Goal: Transaction & Acquisition: Subscribe to service/newsletter

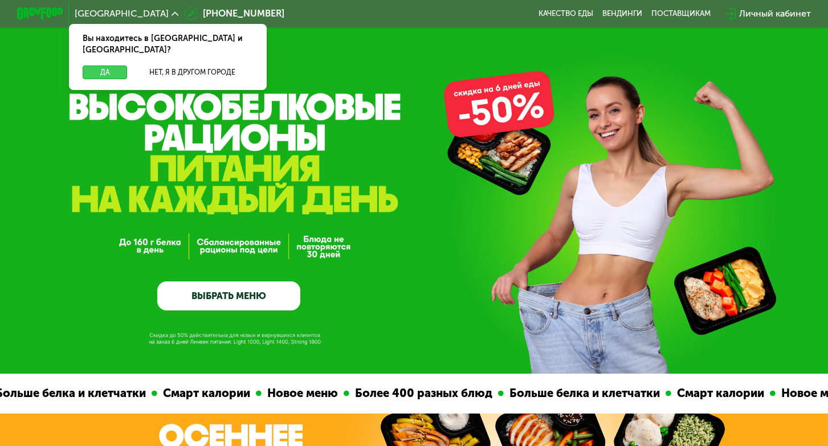
click at [112, 65] on button "Да" at bounding box center [105, 72] width 44 height 14
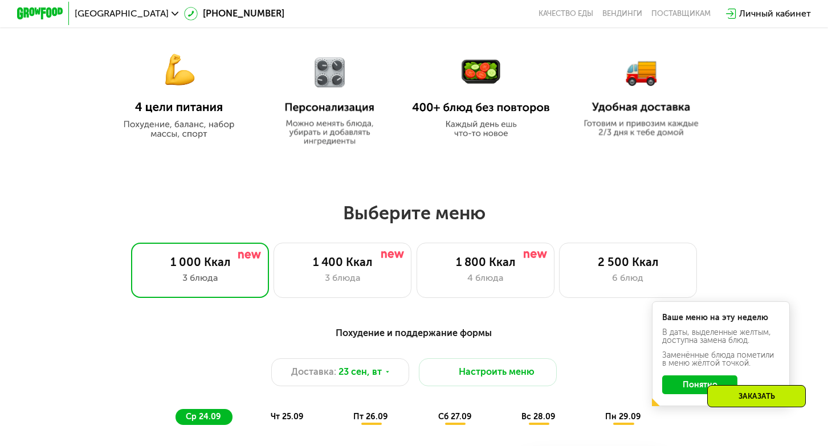
scroll to position [559, 0]
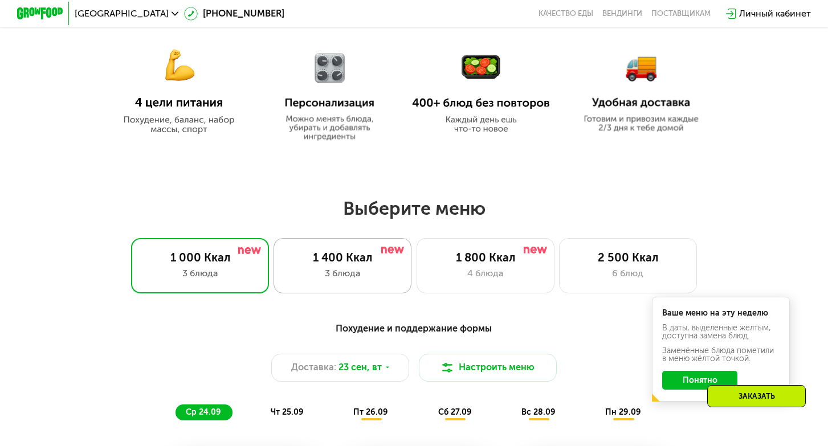
click at [313, 264] on div "1 400 Ккал 3 блюда" at bounding box center [342, 265] width 138 height 55
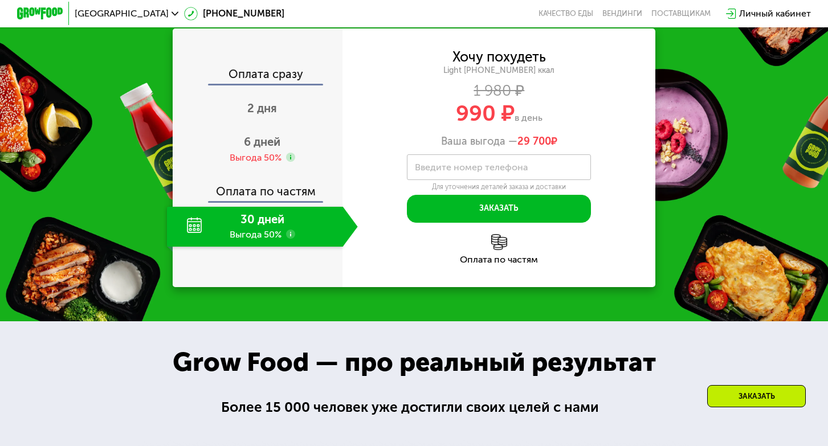
scroll to position [1334, 0]
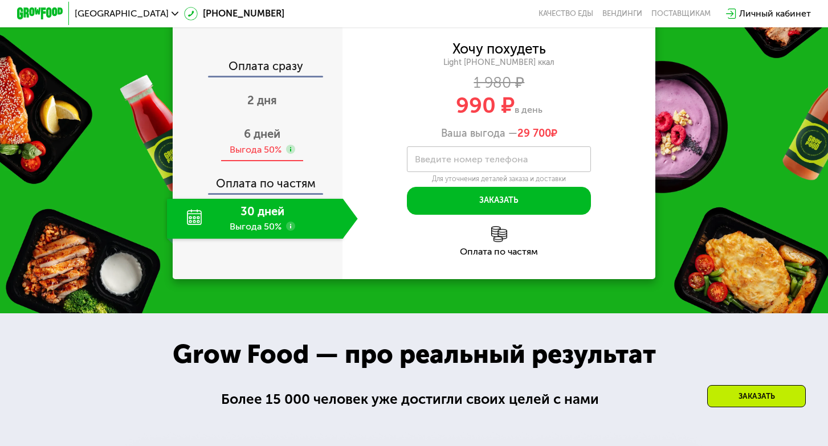
click at [249, 141] on span "6 дней" at bounding box center [262, 134] width 36 height 14
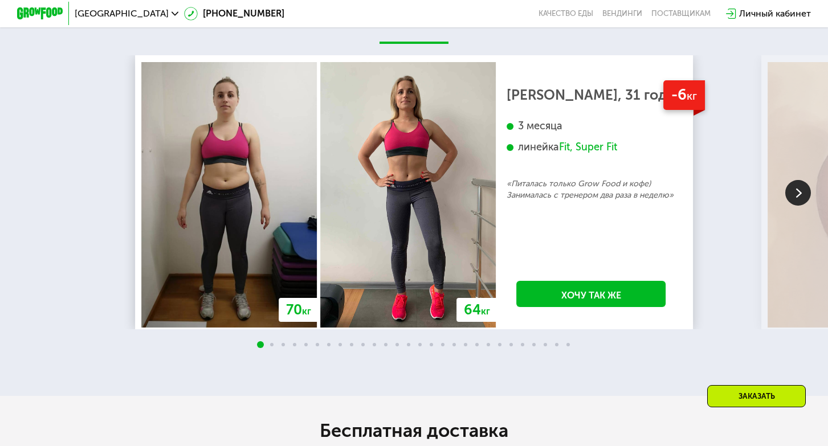
scroll to position [2105, 0]
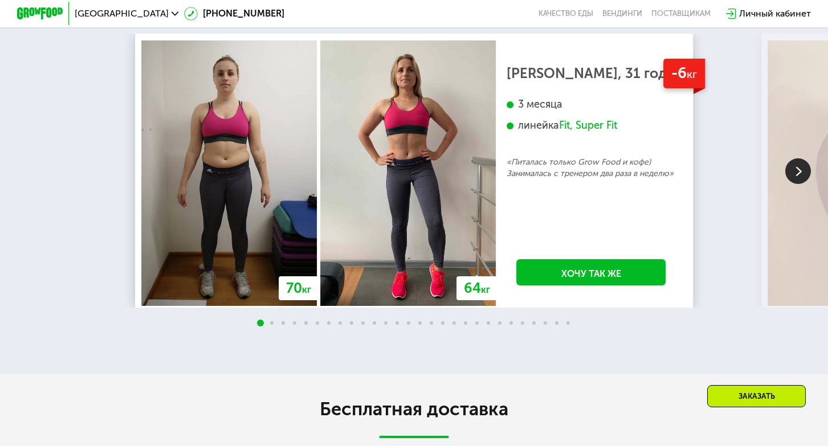
click at [800, 184] on img at bounding box center [798, 171] width 26 height 26
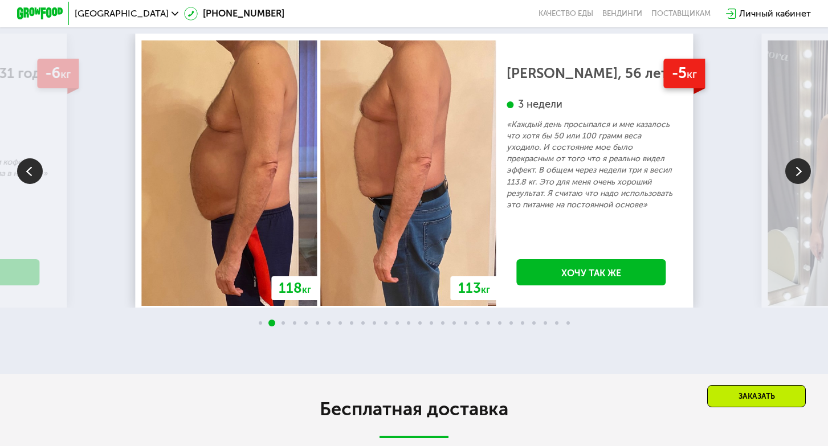
click at [800, 184] on img at bounding box center [798, 171] width 26 height 26
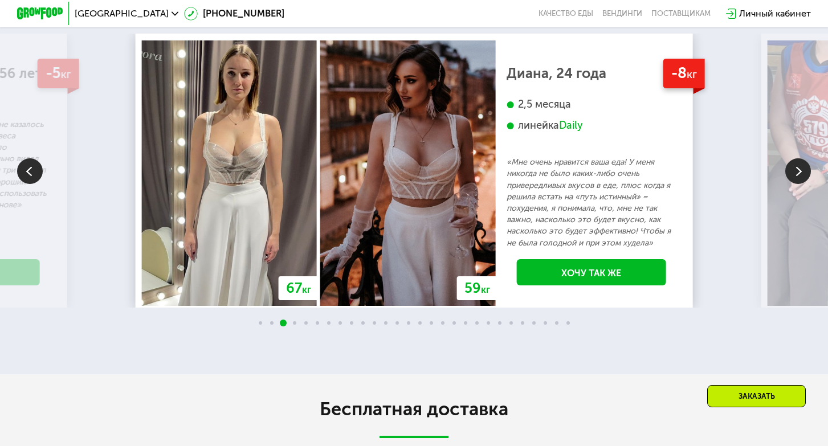
click at [800, 184] on img at bounding box center [798, 171] width 26 height 26
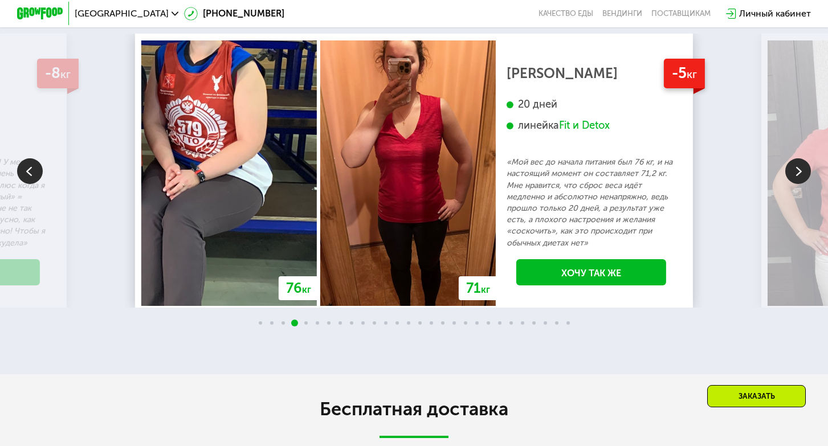
click at [800, 184] on img at bounding box center [798, 171] width 26 height 26
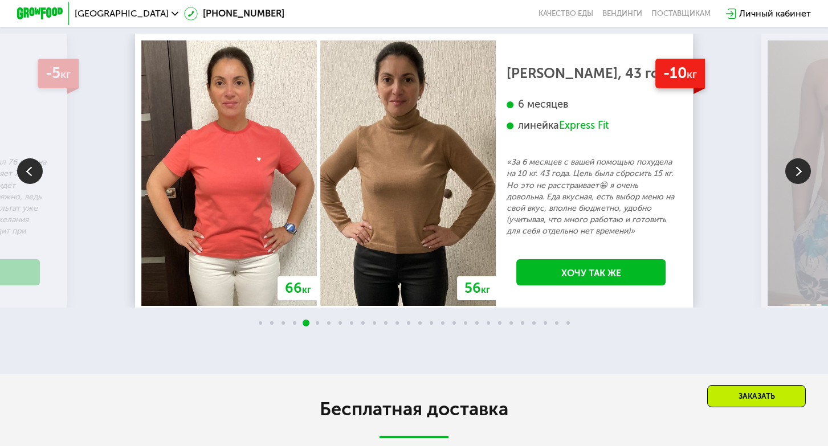
click at [800, 184] on img at bounding box center [798, 171] width 26 height 26
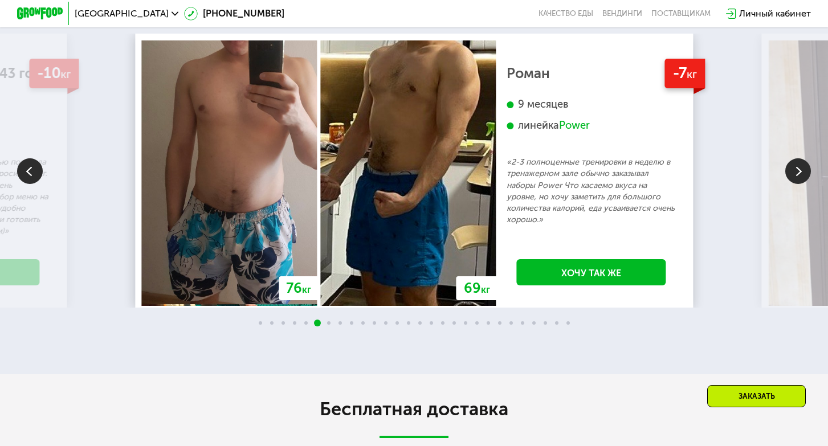
click at [800, 184] on img at bounding box center [798, 171] width 26 height 26
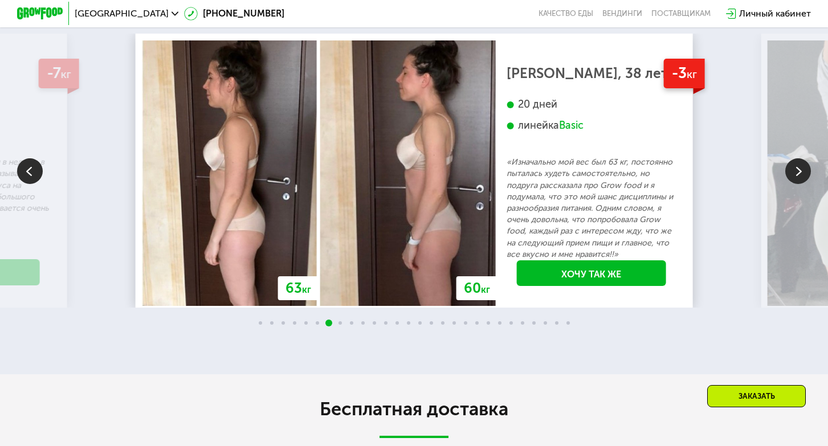
click at [800, 184] on img at bounding box center [798, 171] width 26 height 26
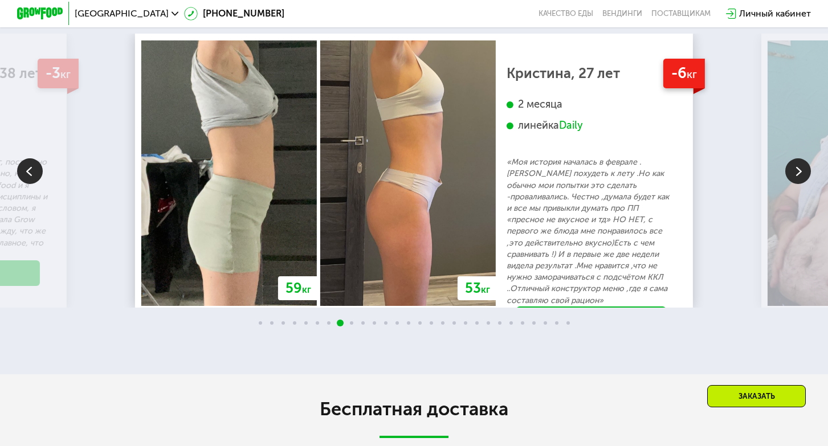
click at [35, 184] on img at bounding box center [30, 171] width 26 height 26
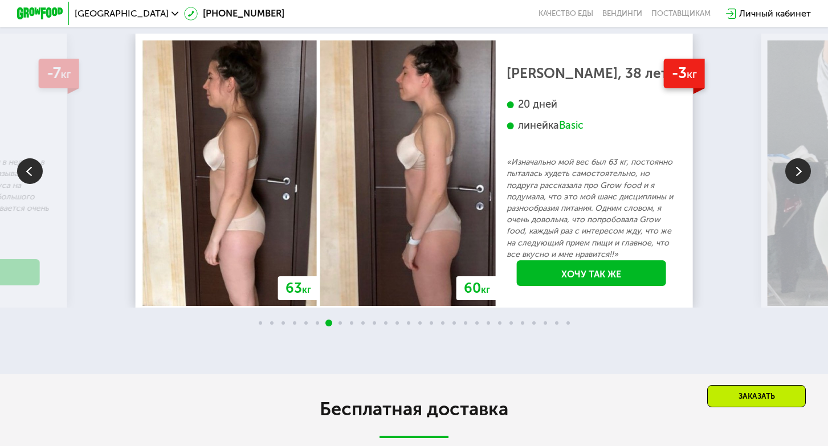
click at [802, 184] on img at bounding box center [798, 171] width 26 height 26
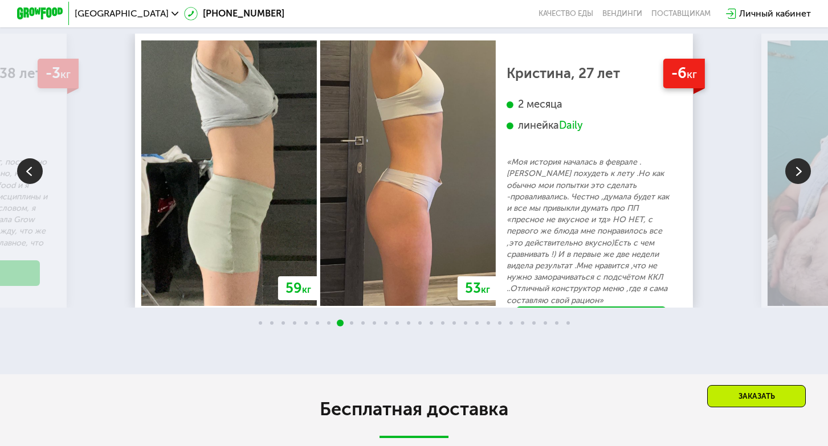
click at [802, 184] on img at bounding box center [798, 171] width 26 height 26
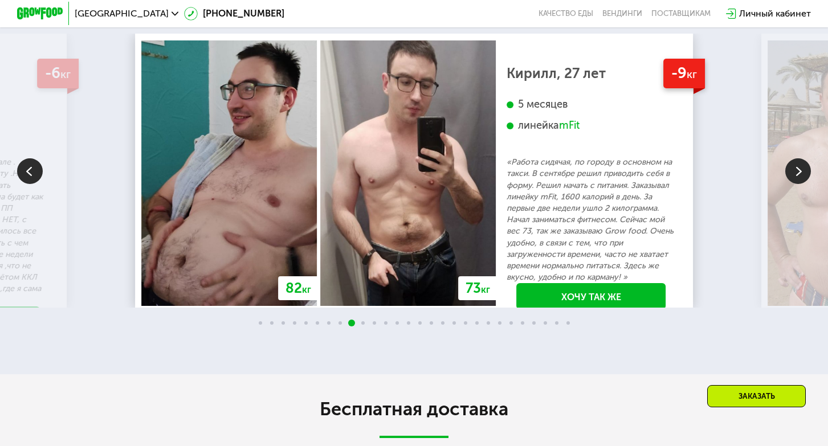
click at [802, 184] on img at bounding box center [798, 171] width 26 height 26
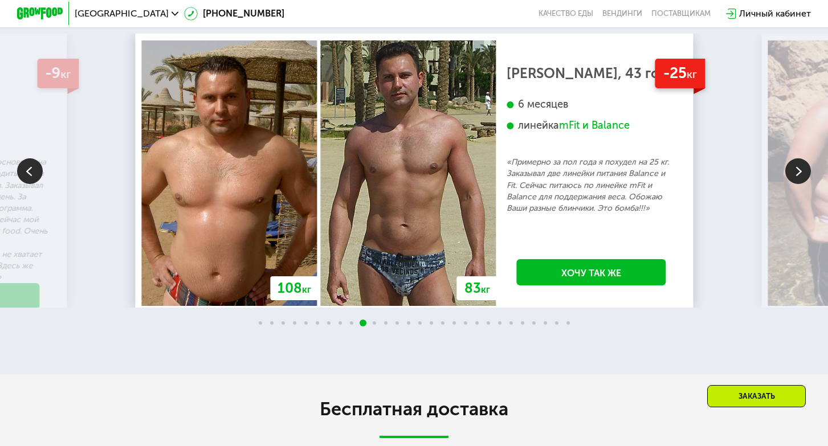
click at [802, 184] on img at bounding box center [798, 171] width 26 height 26
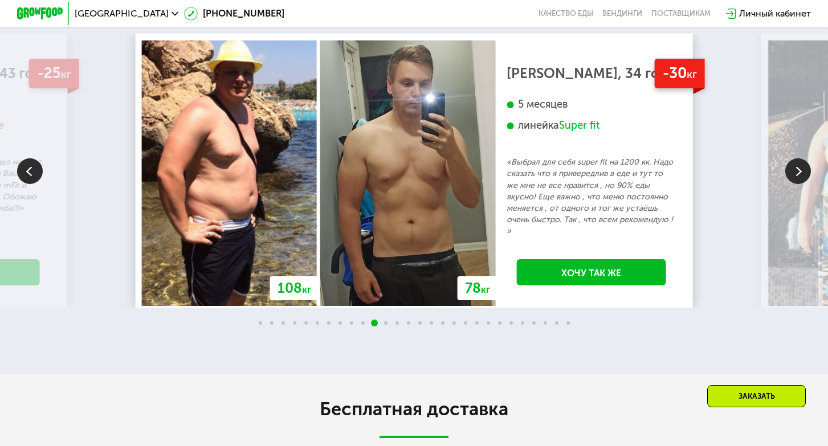
click at [802, 184] on img at bounding box center [798, 171] width 26 height 26
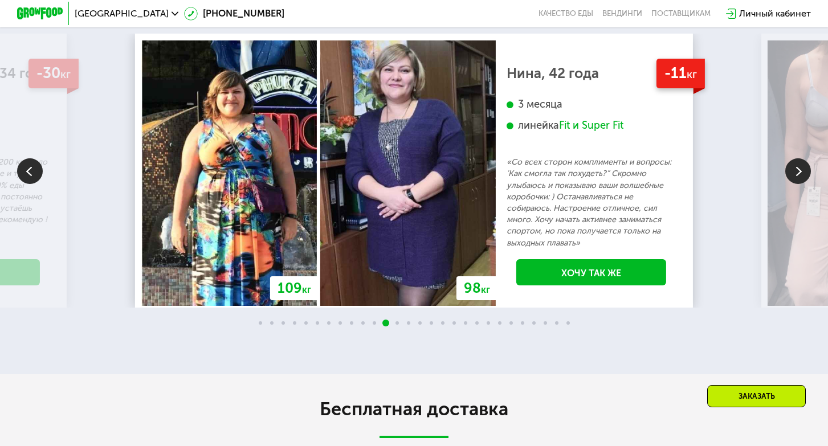
click at [802, 184] on img at bounding box center [798, 171] width 26 height 26
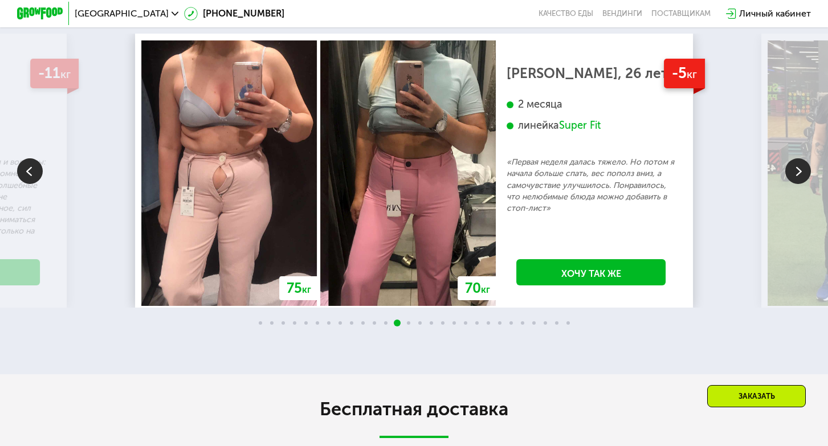
click at [797, 184] on img at bounding box center [798, 171] width 26 height 26
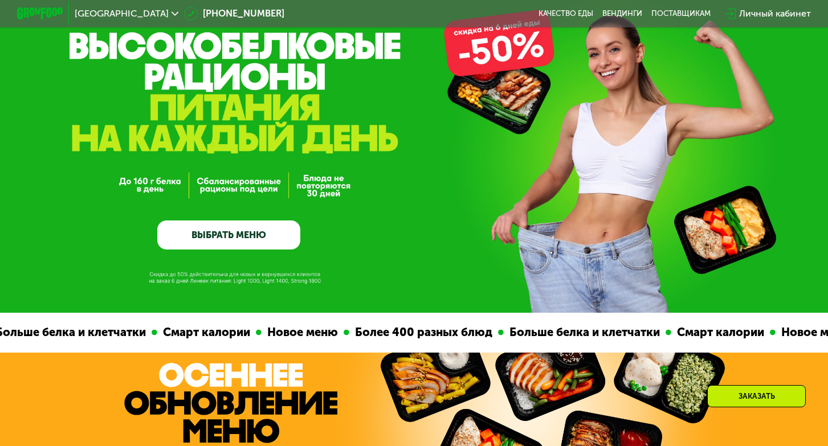
scroll to position [90, 0]
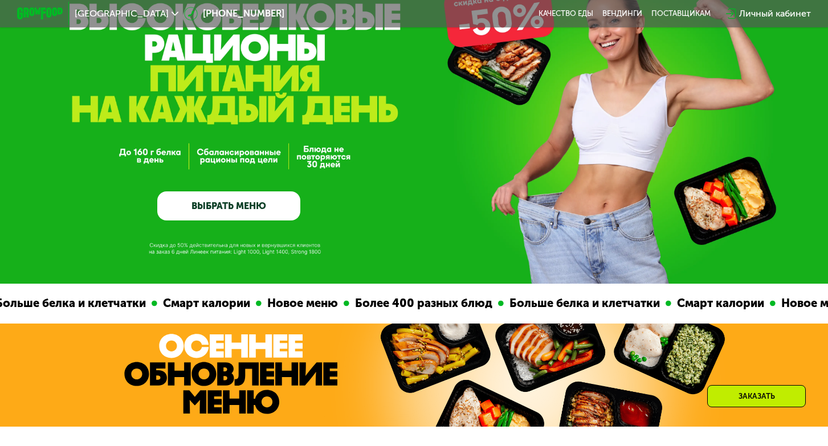
click at [280, 203] on link "ВЫБРАТЬ МЕНЮ" at bounding box center [228, 205] width 143 height 28
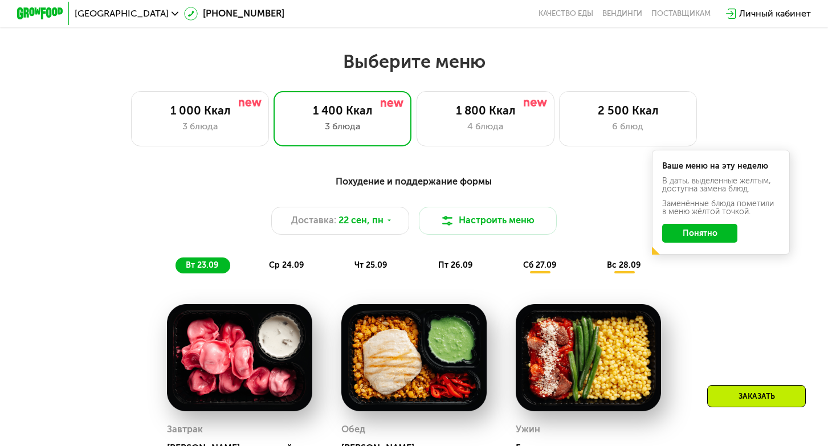
scroll to position [697, 0]
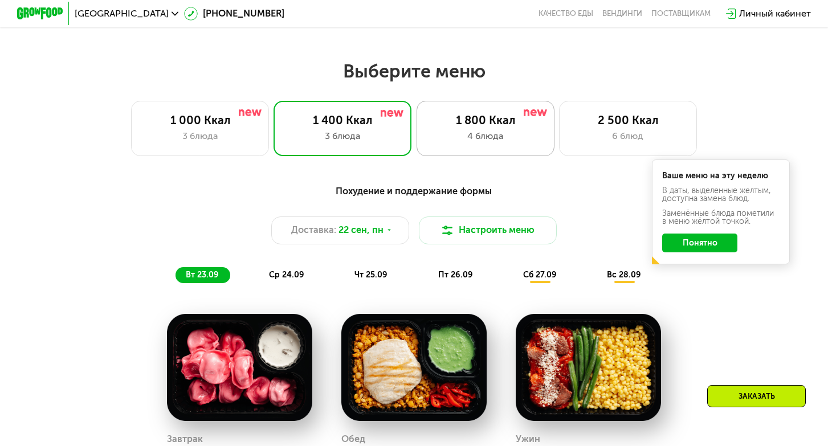
click at [445, 132] on div "4 блюда" at bounding box center [485, 136] width 114 height 14
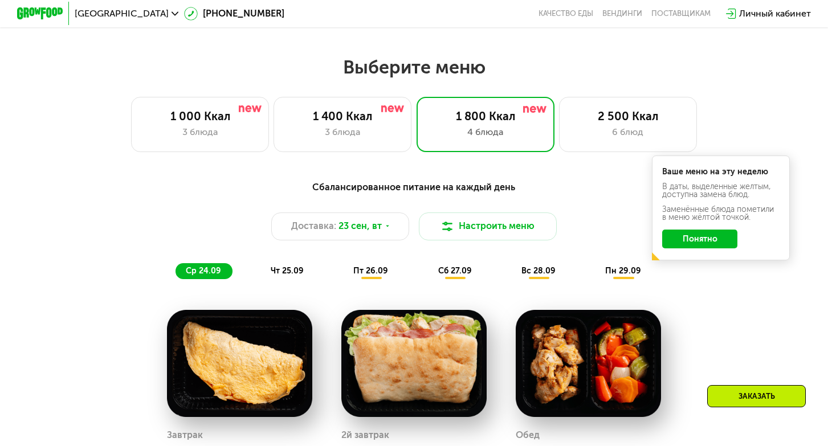
scroll to position [620, 0]
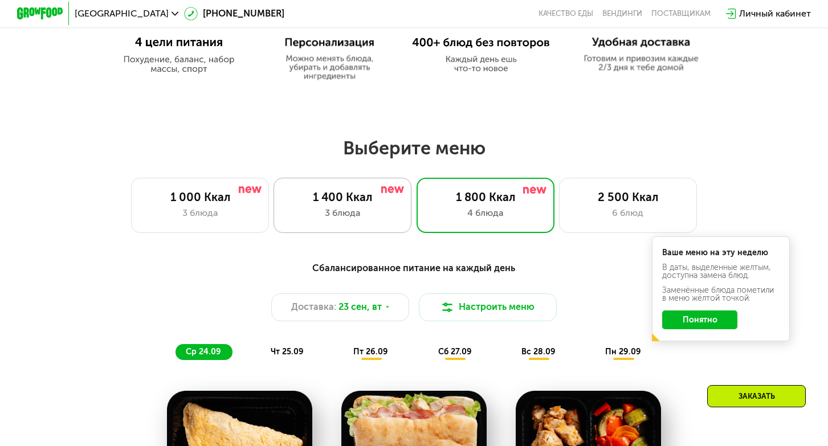
click at [372, 198] on div "1 400 Ккал" at bounding box center [342, 197] width 114 height 14
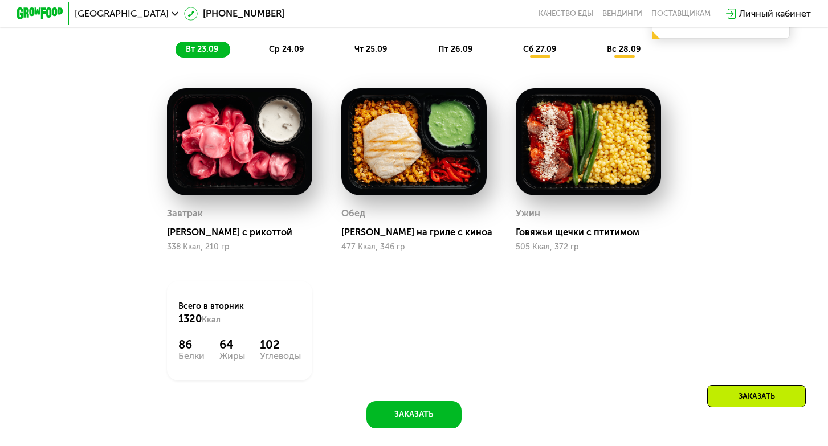
scroll to position [836, 0]
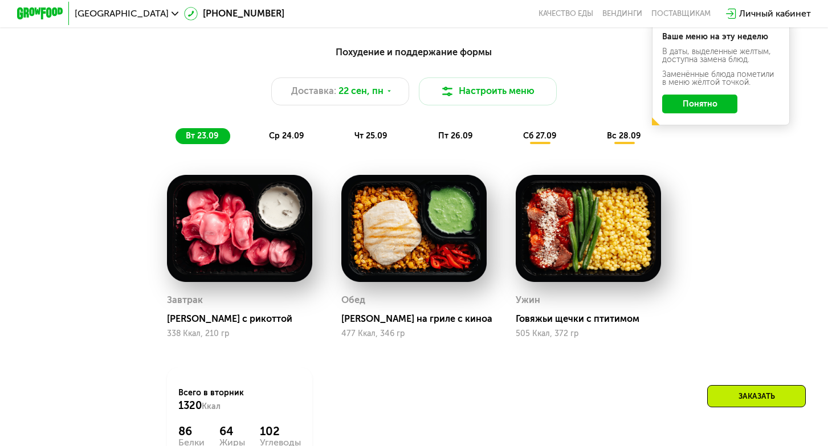
click at [302, 130] on div "ср 24.09" at bounding box center [287, 136] width 57 height 16
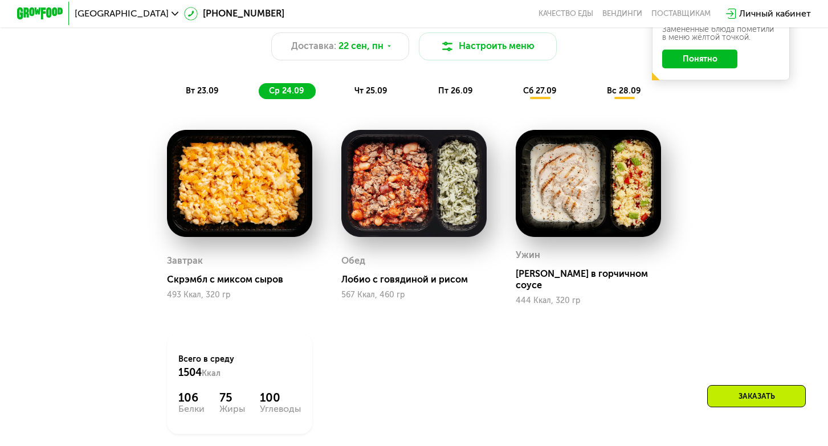
scroll to position [855, 0]
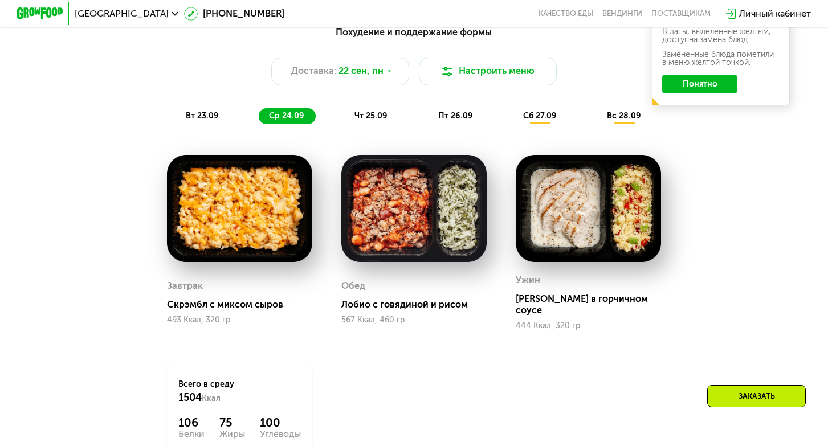
click at [359, 119] on span "чт 25.09" at bounding box center [370, 116] width 33 height 10
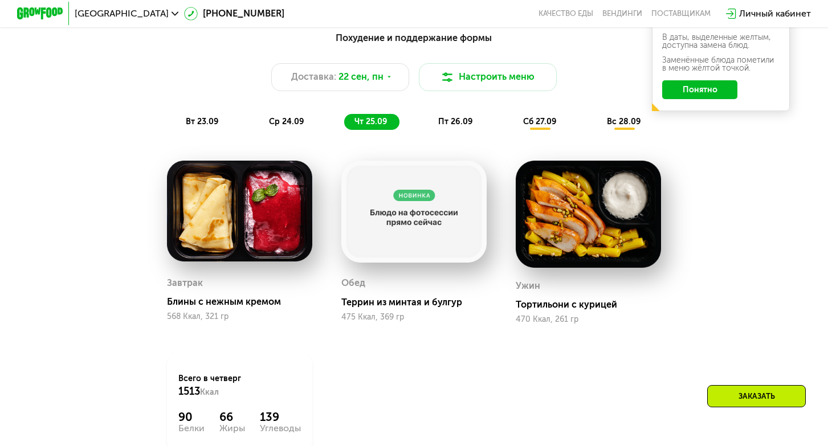
scroll to position [840, 0]
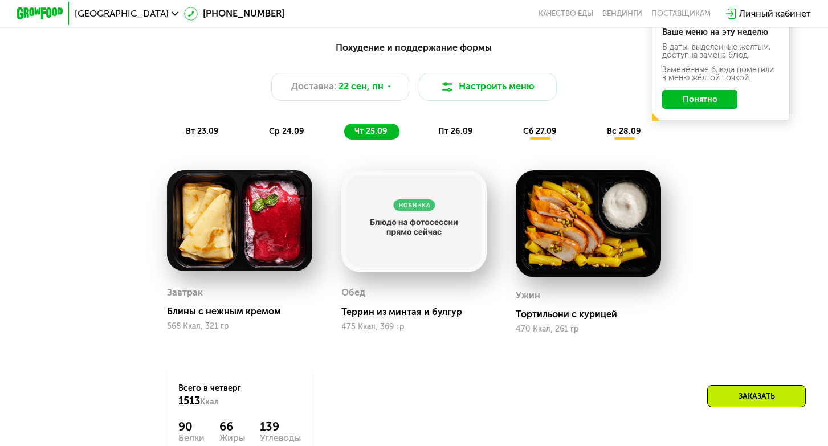
click at [453, 133] on span "пт 26.09" at bounding box center [455, 131] width 35 height 10
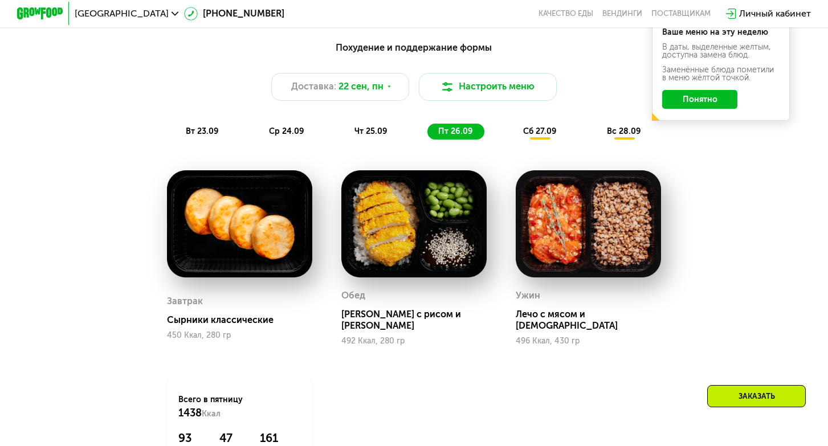
click at [522, 150] on div "Похудение и поддержание формы Доставка: [DATE] Настроить меню вт 23.09 ср 24.09…" at bounding box center [414, 278] width 708 height 489
click at [540, 124] on div "сб 27.09" at bounding box center [540, 132] width 55 height 16
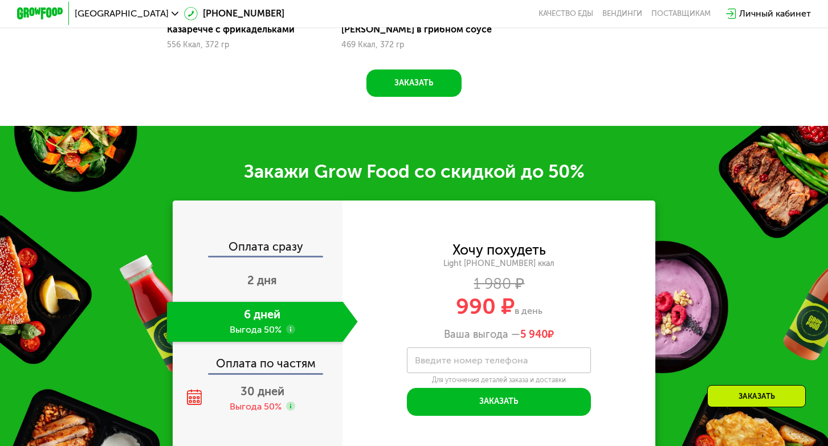
scroll to position [1329, 0]
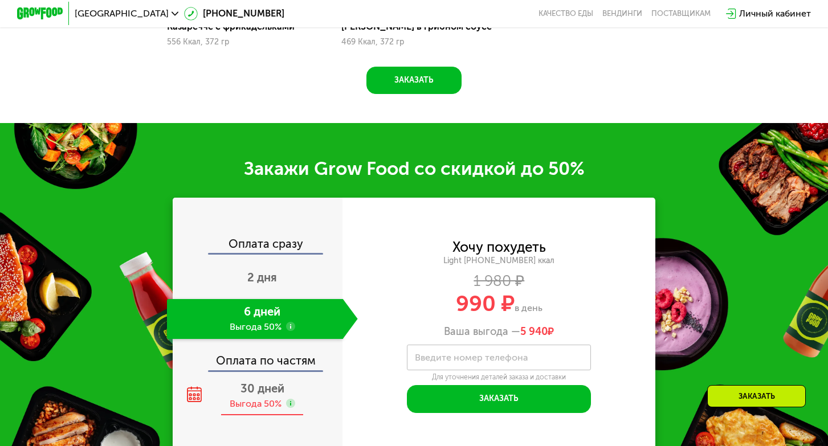
click at [262, 403] on div "Выгода 50%" at bounding box center [256, 404] width 52 height 13
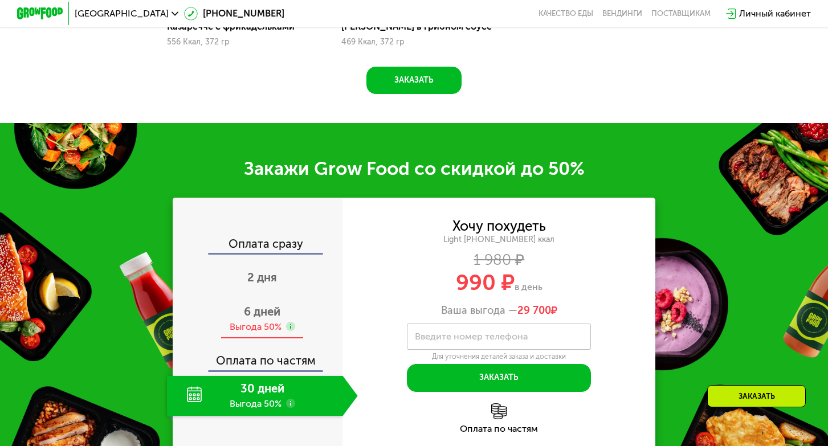
click at [264, 318] on div "6 дней Выгода 50%" at bounding box center [262, 319] width 191 height 40
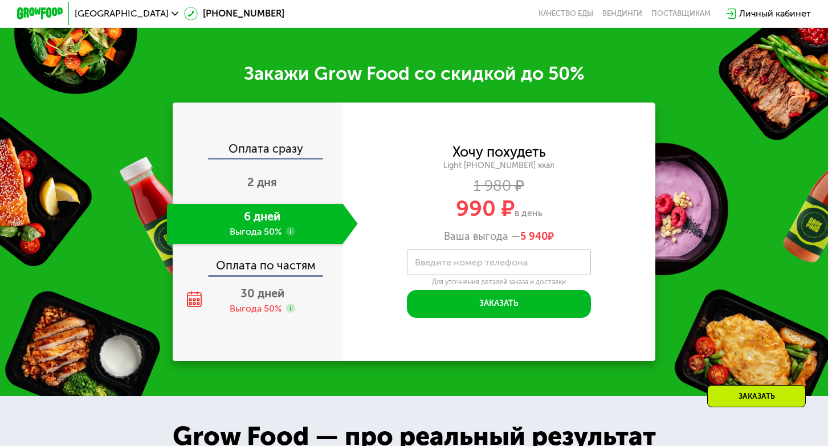
scroll to position [1364, 0]
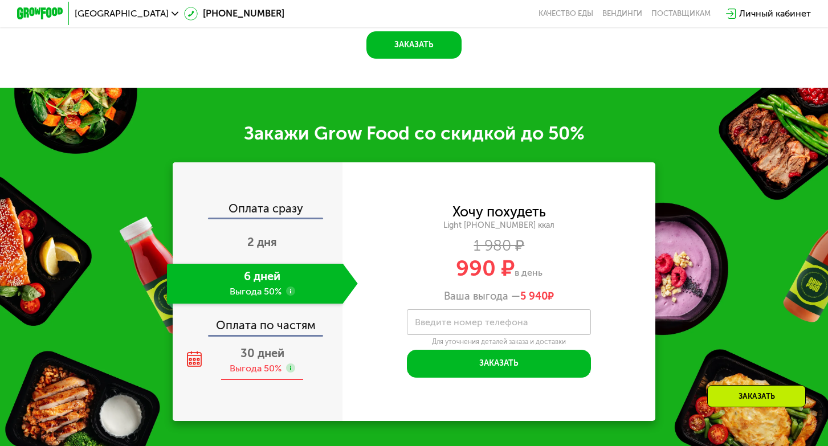
click at [261, 343] on div "30 дней Выгода 50%" at bounding box center [262, 361] width 191 height 40
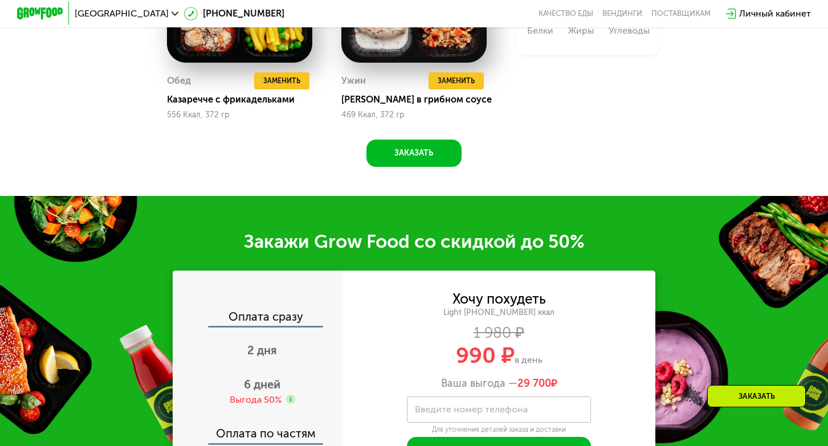
scroll to position [1250, 0]
